Goal: Task Accomplishment & Management: Use online tool/utility

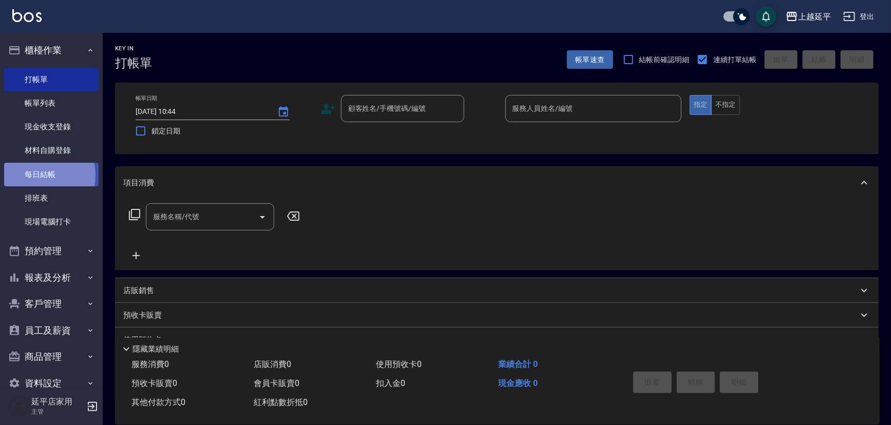
click at [33, 175] on link "每日結帳" at bounding box center [51, 175] width 94 height 24
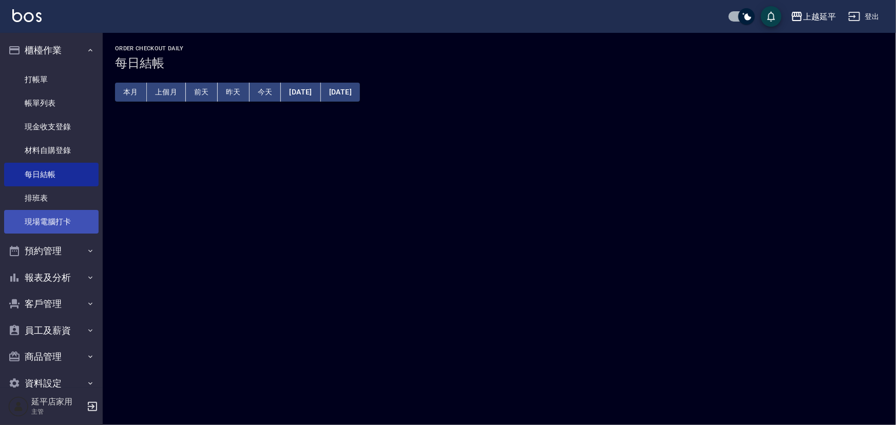
click at [43, 220] on link "現場電腦打卡" at bounding box center [51, 222] width 94 height 24
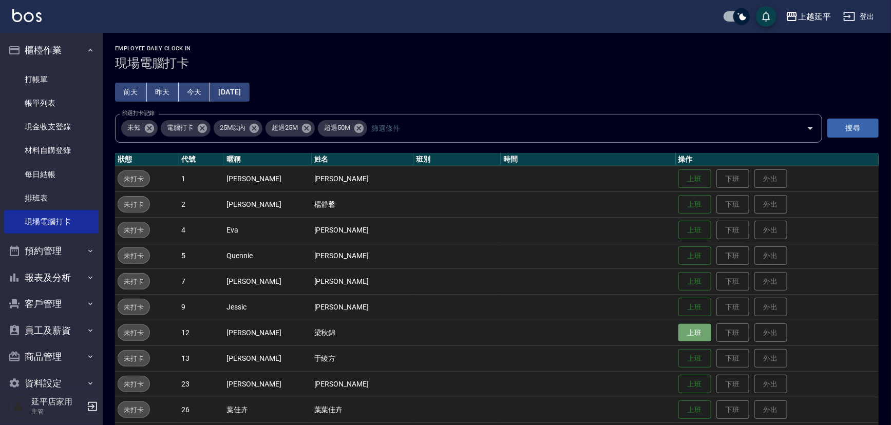
click at [678, 332] on button "上班" at bounding box center [694, 333] width 33 height 18
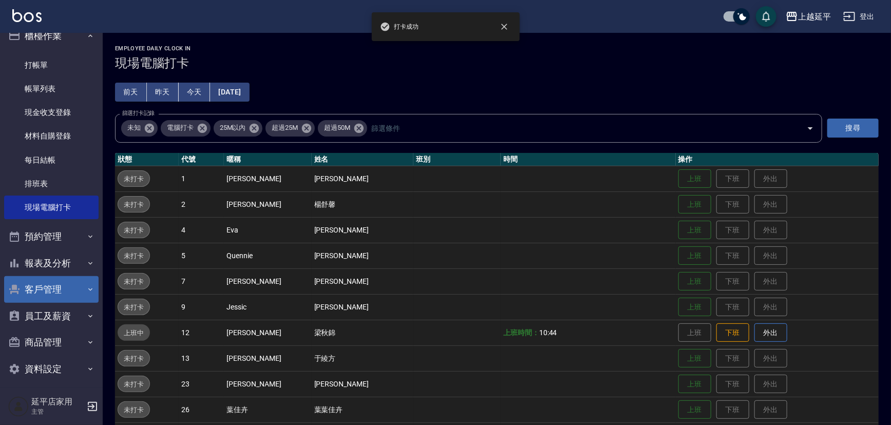
scroll to position [21, 0]
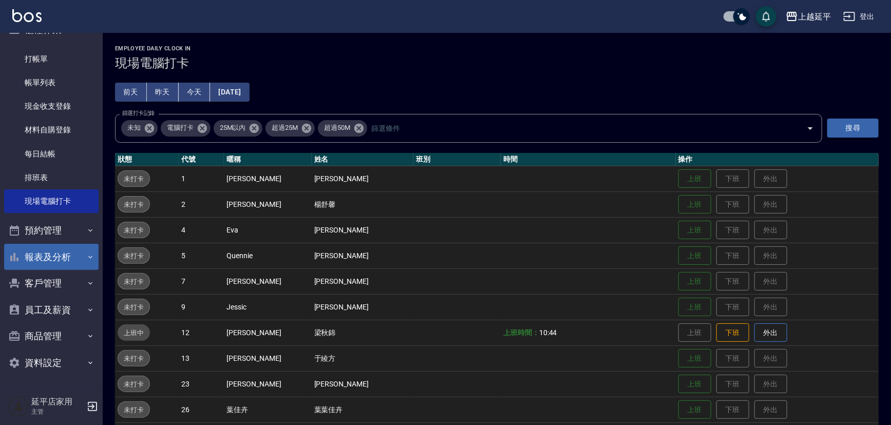
click at [51, 256] on button "報表及分析" at bounding box center [51, 257] width 94 height 27
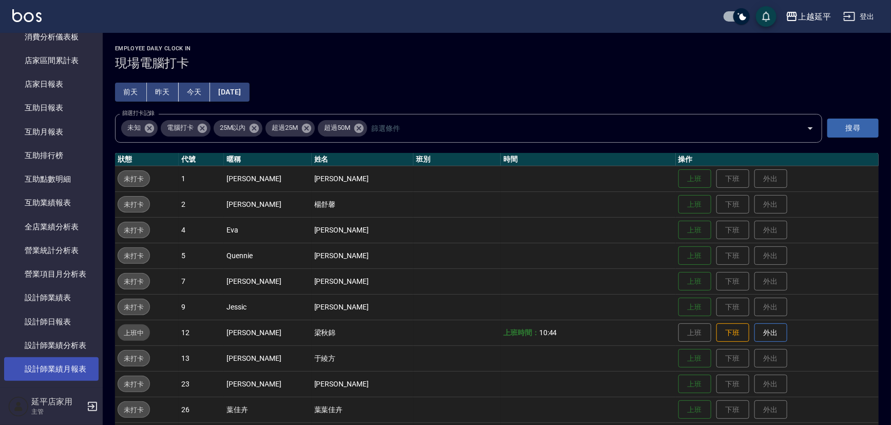
scroll to position [394, 0]
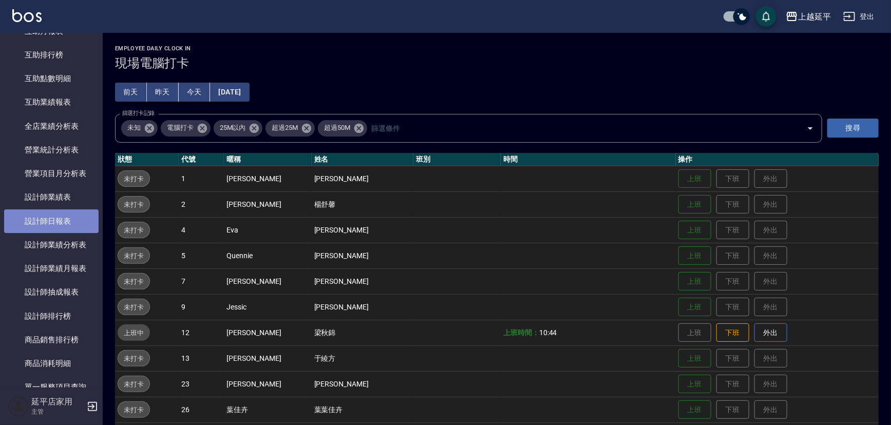
click at [56, 216] on link "設計師日報表" at bounding box center [51, 221] width 94 height 24
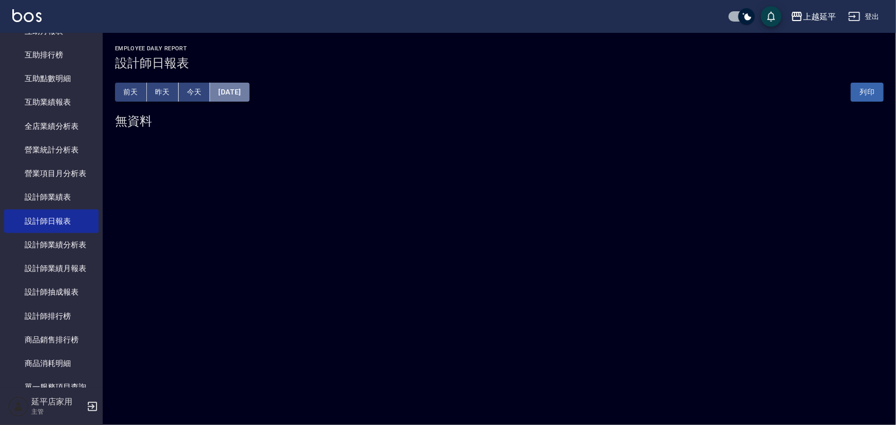
click at [247, 87] on button "[DATE]" at bounding box center [229, 92] width 39 height 19
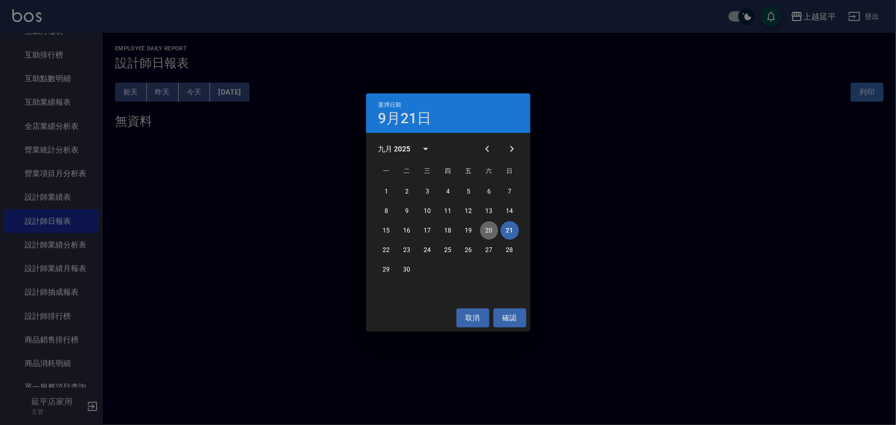
click at [489, 225] on button "20" at bounding box center [489, 230] width 18 height 18
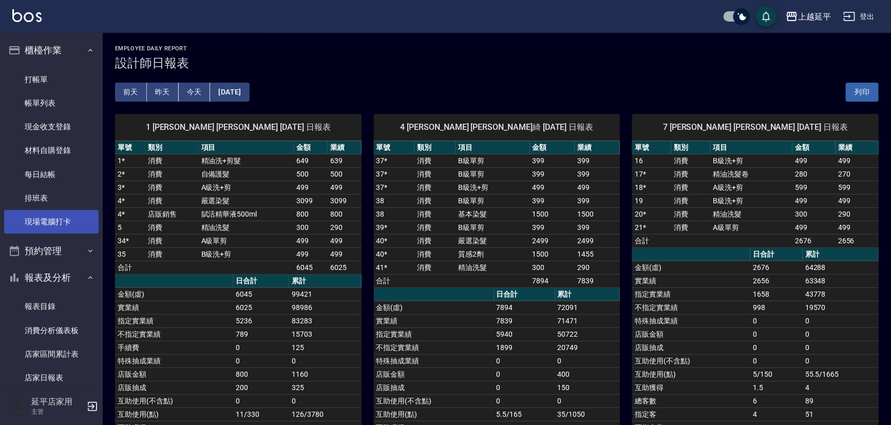
click at [50, 222] on link "現場電腦打卡" at bounding box center [51, 222] width 94 height 24
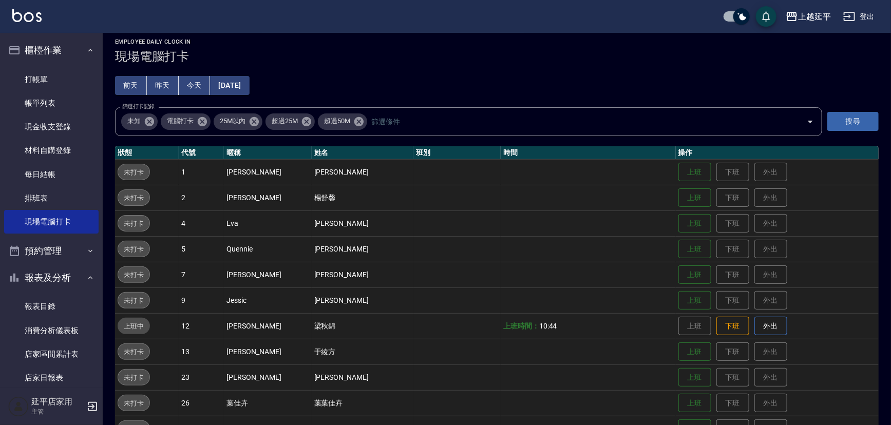
scroll to position [93, 0]
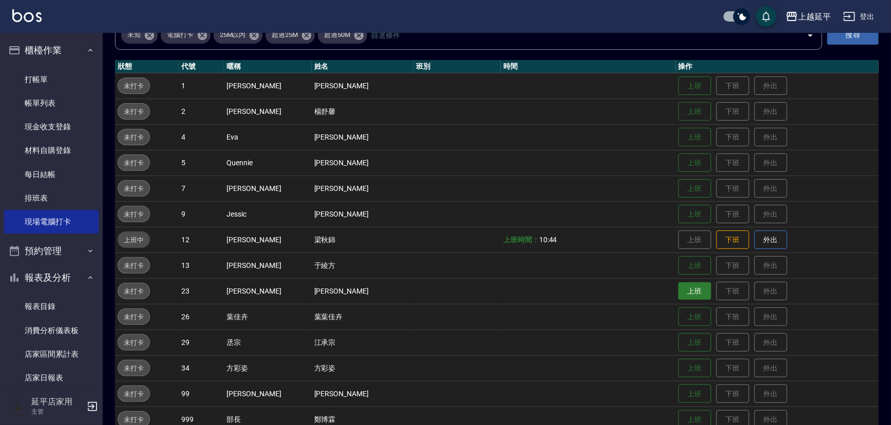
click at [683, 290] on button "上班" at bounding box center [694, 291] width 33 height 18
click at [688, 165] on button "上班" at bounding box center [694, 163] width 33 height 18
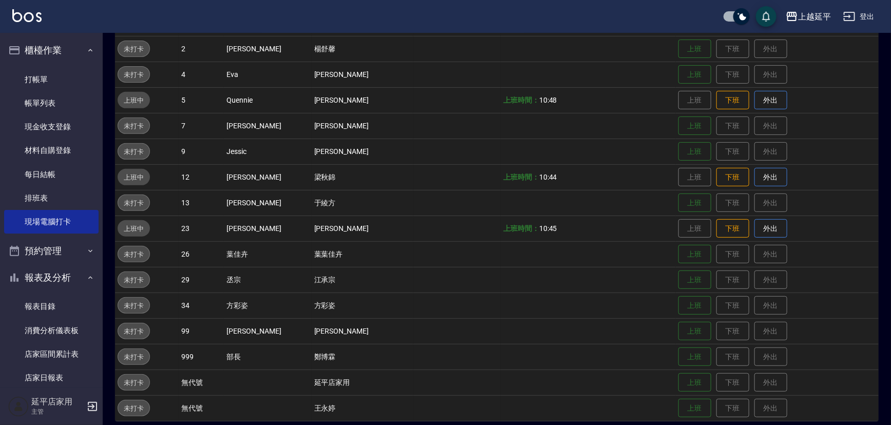
scroll to position [164, 0]
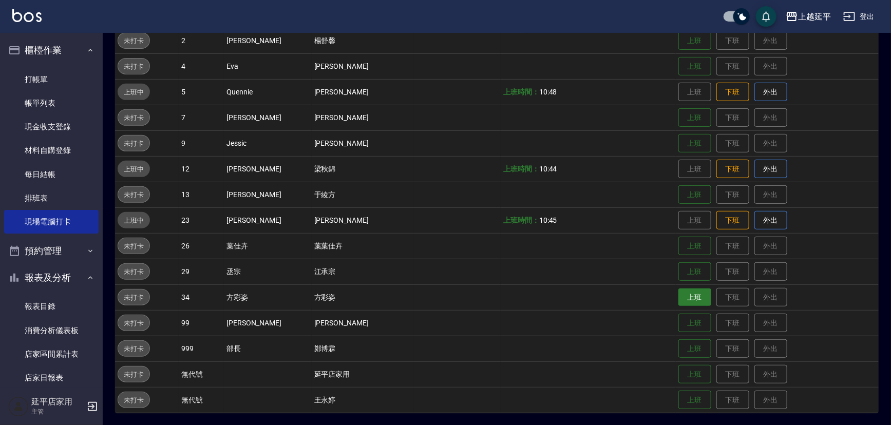
click at [678, 292] on button "上班" at bounding box center [694, 298] width 33 height 18
click at [685, 270] on button "上班" at bounding box center [694, 272] width 33 height 18
